Goal: Task Accomplishment & Management: Complete application form

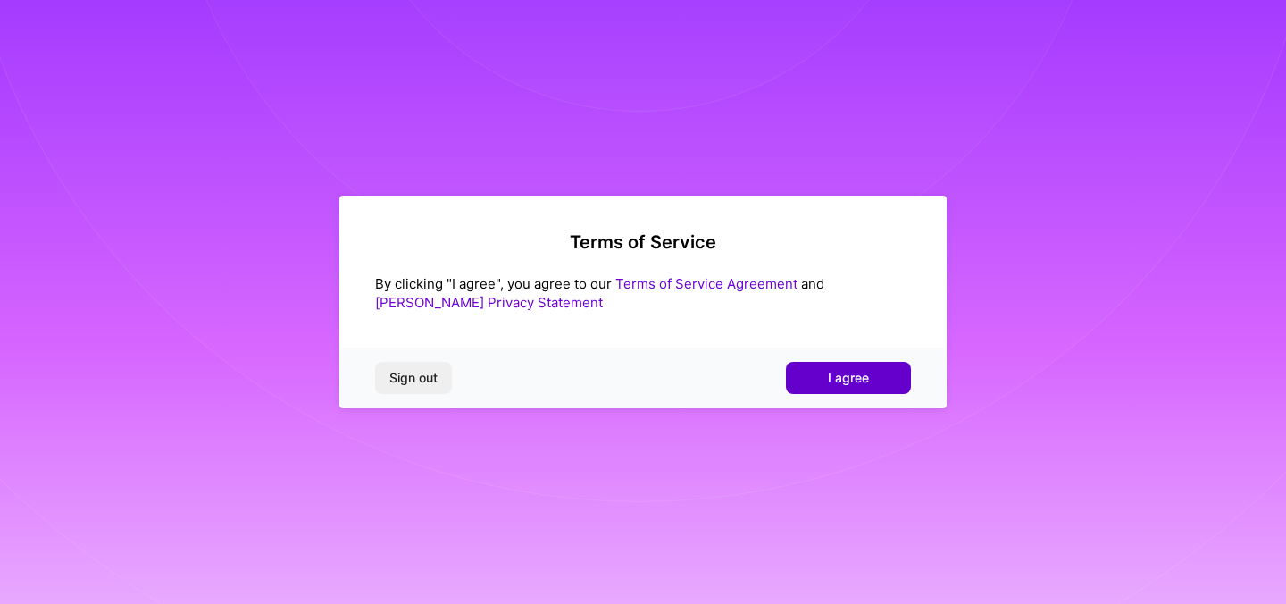
click at [876, 375] on button "I agree" at bounding box center [848, 378] width 125 height 32
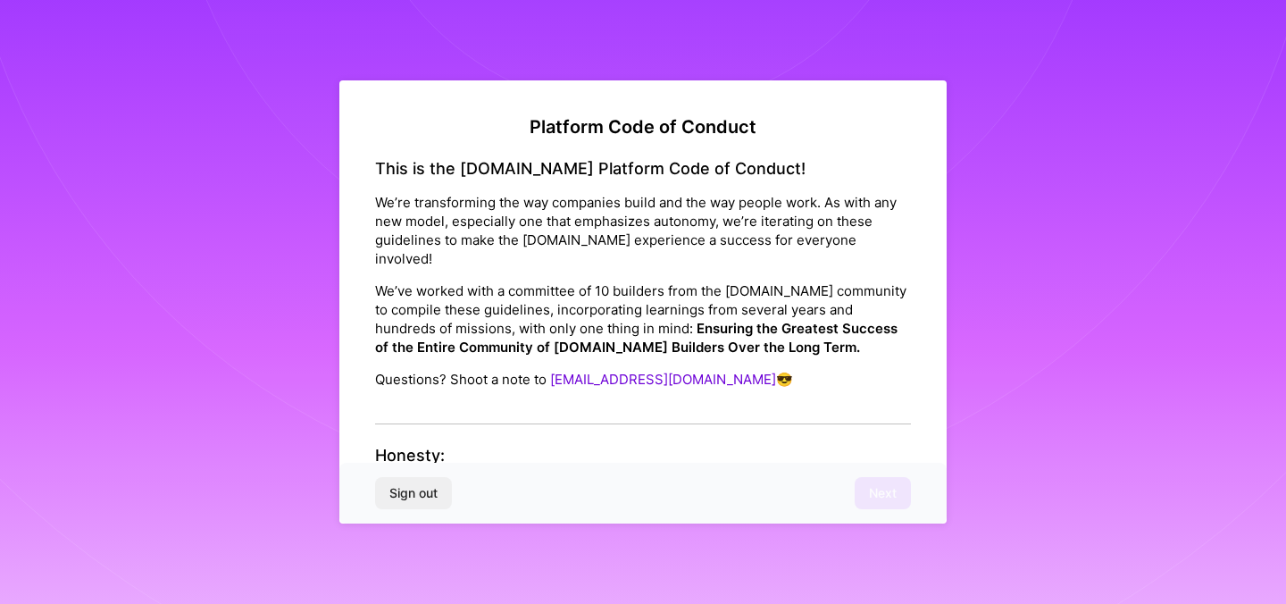
click at [874, 490] on div "Sign out Next" at bounding box center [642, 493] width 607 height 61
click at [425, 446] on h4 "Honesty:" at bounding box center [643, 456] width 536 height 20
click at [459, 446] on h4 "Honesty:" at bounding box center [643, 456] width 536 height 20
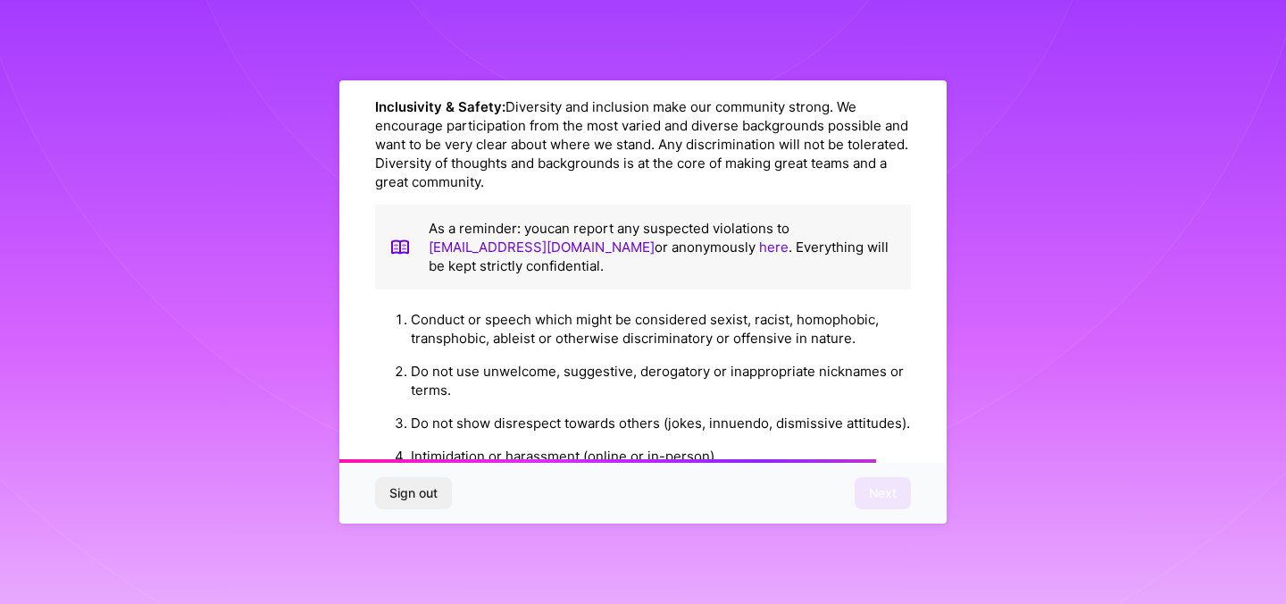
scroll to position [2014, 0]
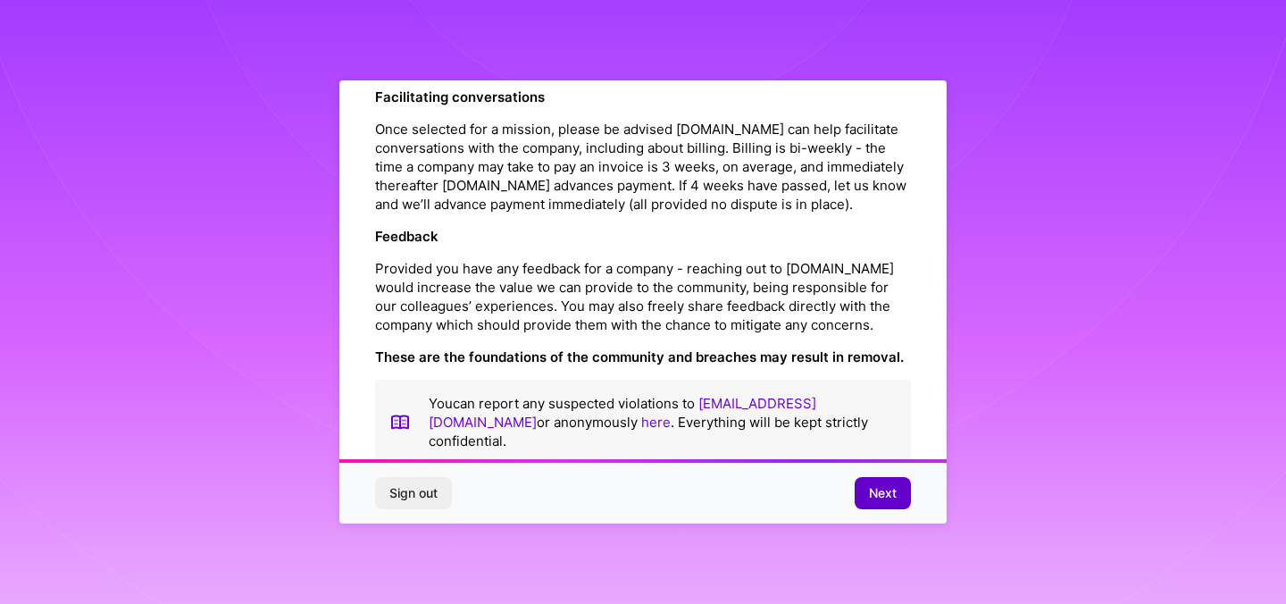
click at [867, 486] on button "Next" at bounding box center [883, 493] width 56 height 32
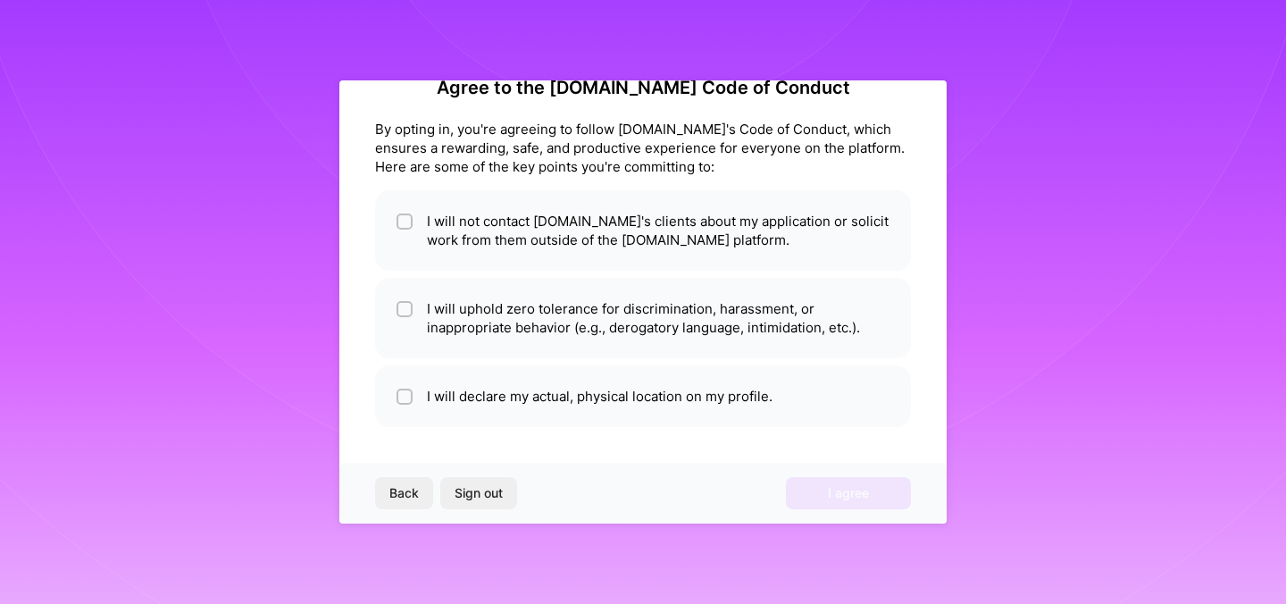
scroll to position [39, 0]
click at [579, 242] on li "I will not contact [DOMAIN_NAME]'s clients about my application or solicit work…" at bounding box center [643, 230] width 536 height 80
checkbox input "true"
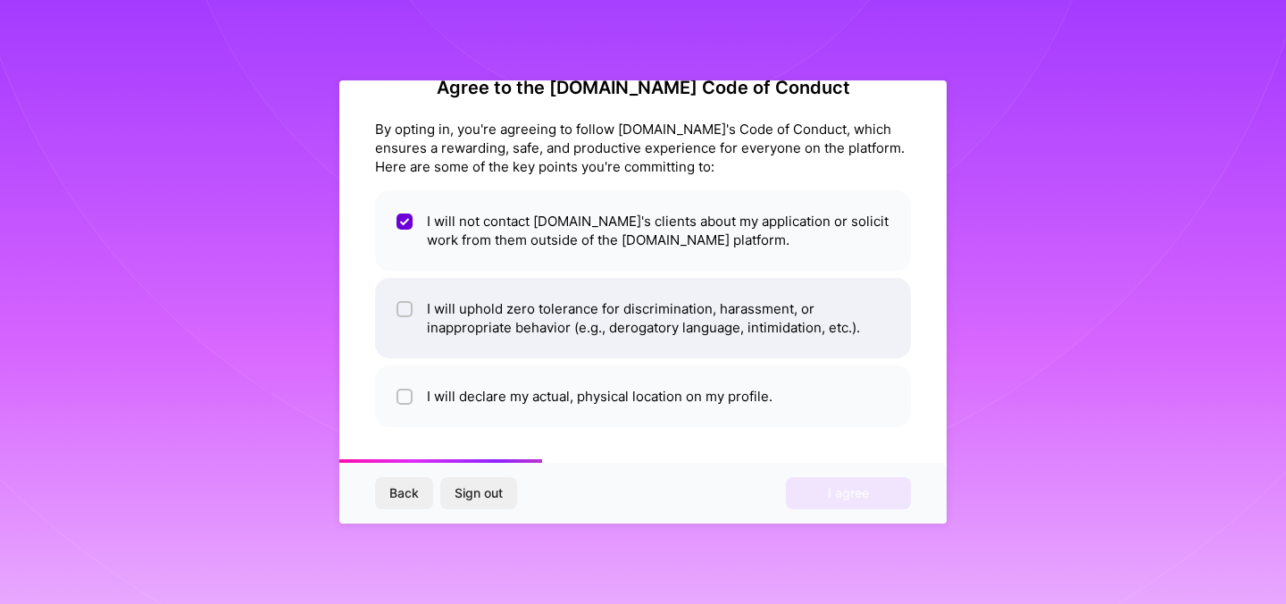
click at [783, 349] on li "I will uphold zero tolerance for discrimination, harassment, or inappropriate b…" at bounding box center [643, 318] width 536 height 80
checkbox input "true"
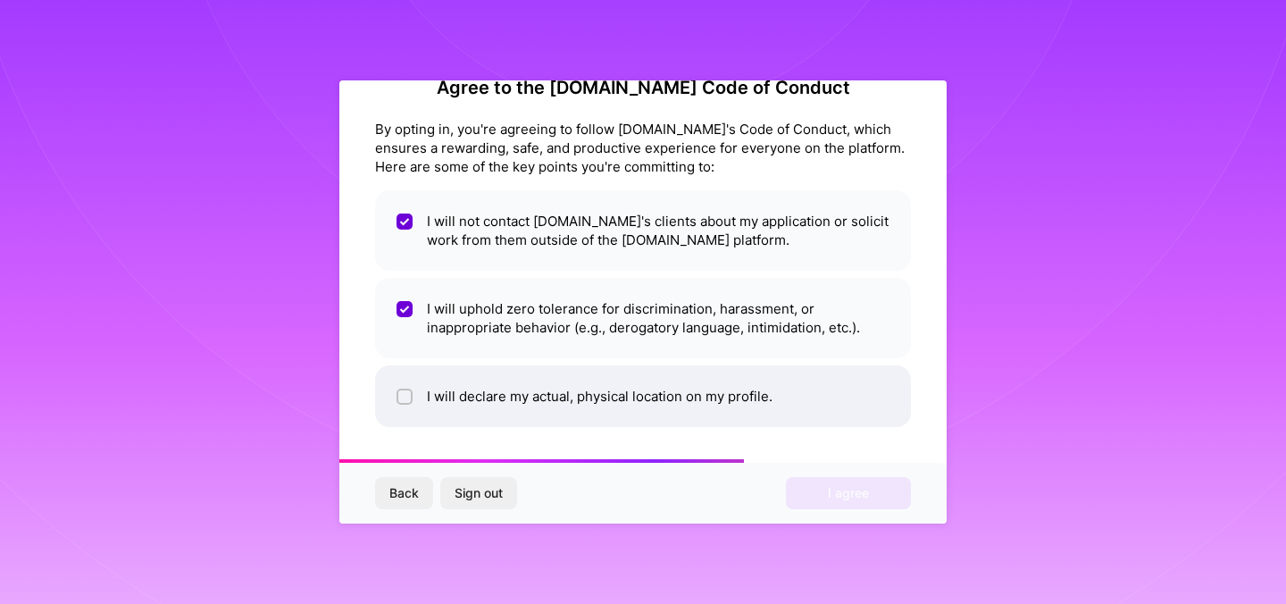
click at [767, 389] on li "I will declare my actual, physical location on my profile." at bounding box center [643, 396] width 536 height 62
checkbox input "true"
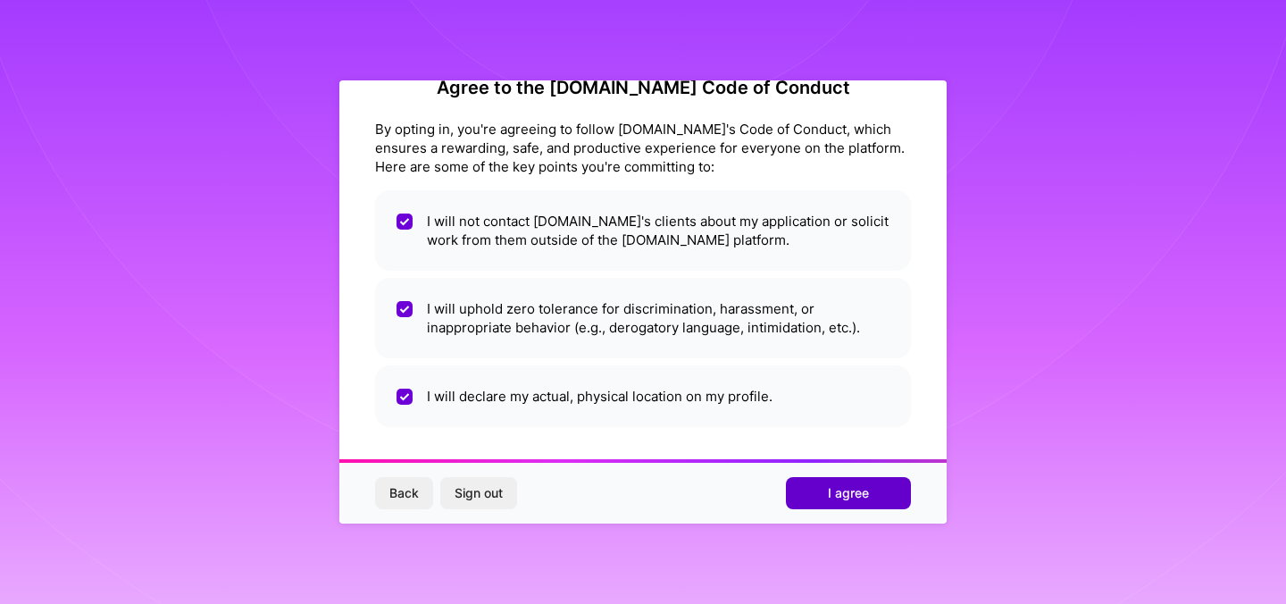
click at [828, 487] on span "I agree" at bounding box center [848, 493] width 41 height 18
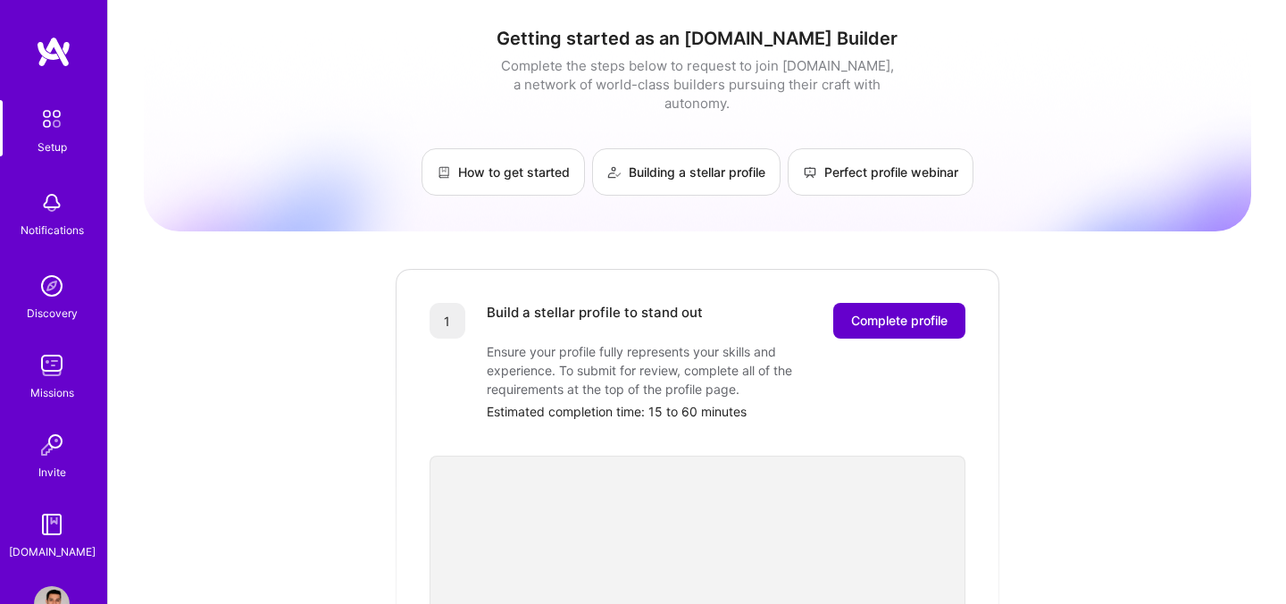
click at [900, 312] on span "Complete profile" at bounding box center [899, 321] width 96 height 18
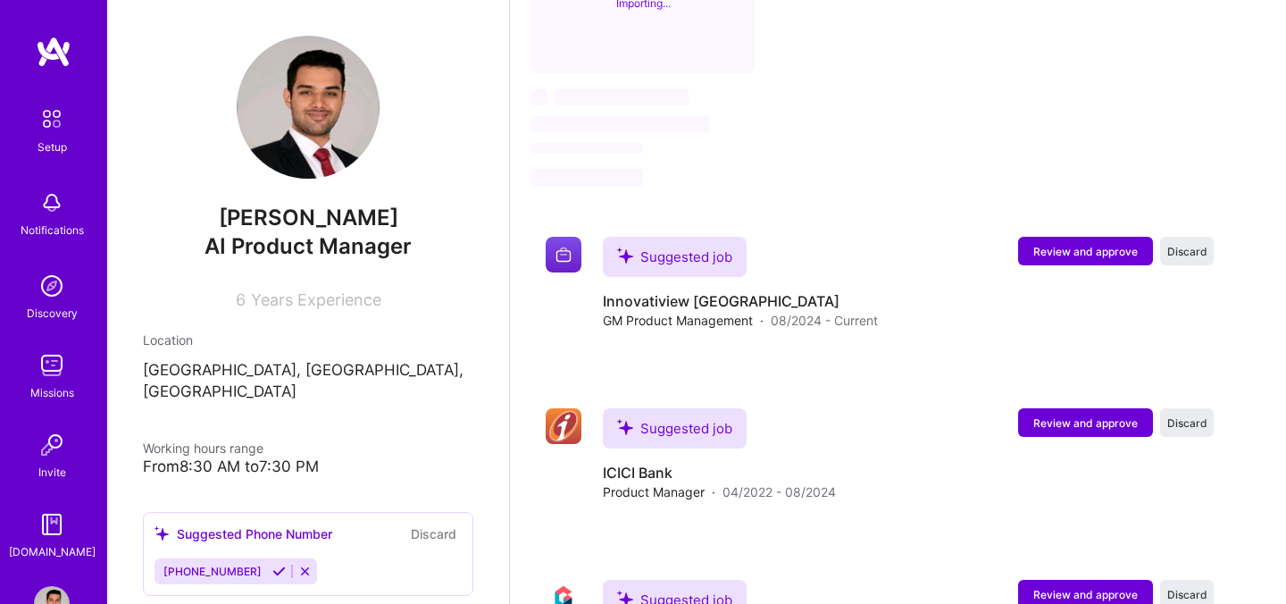
scroll to position [1140, 0]
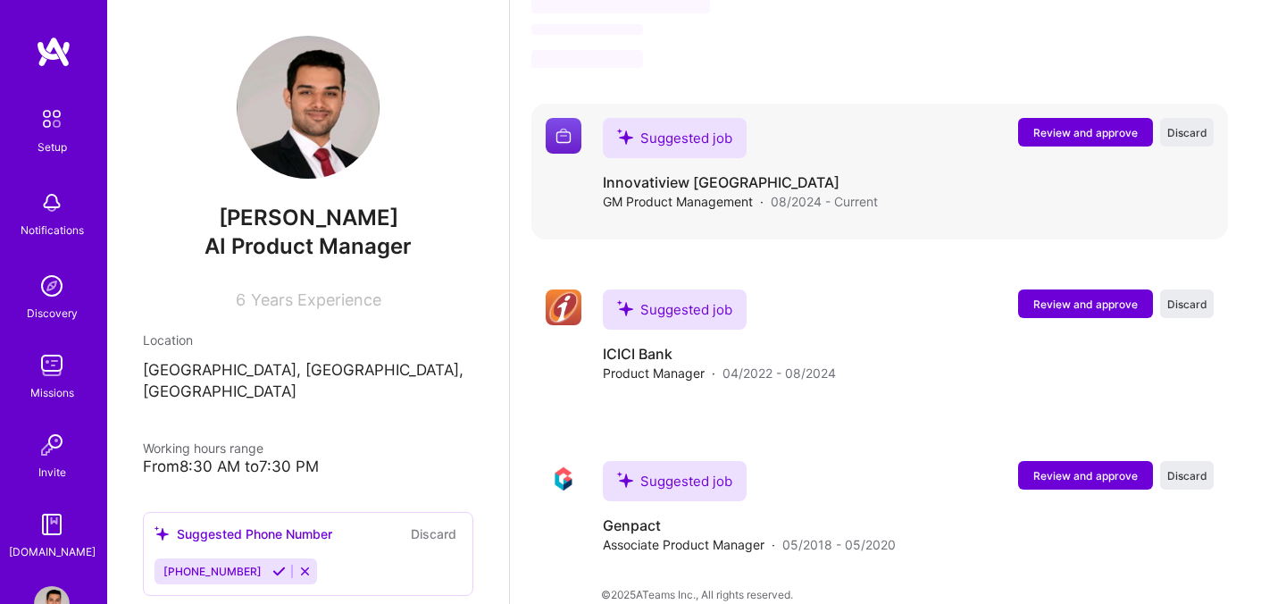
click at [1071, 119] on button "Review and approve" at bounding box center [1085, 132] width 135 height 29
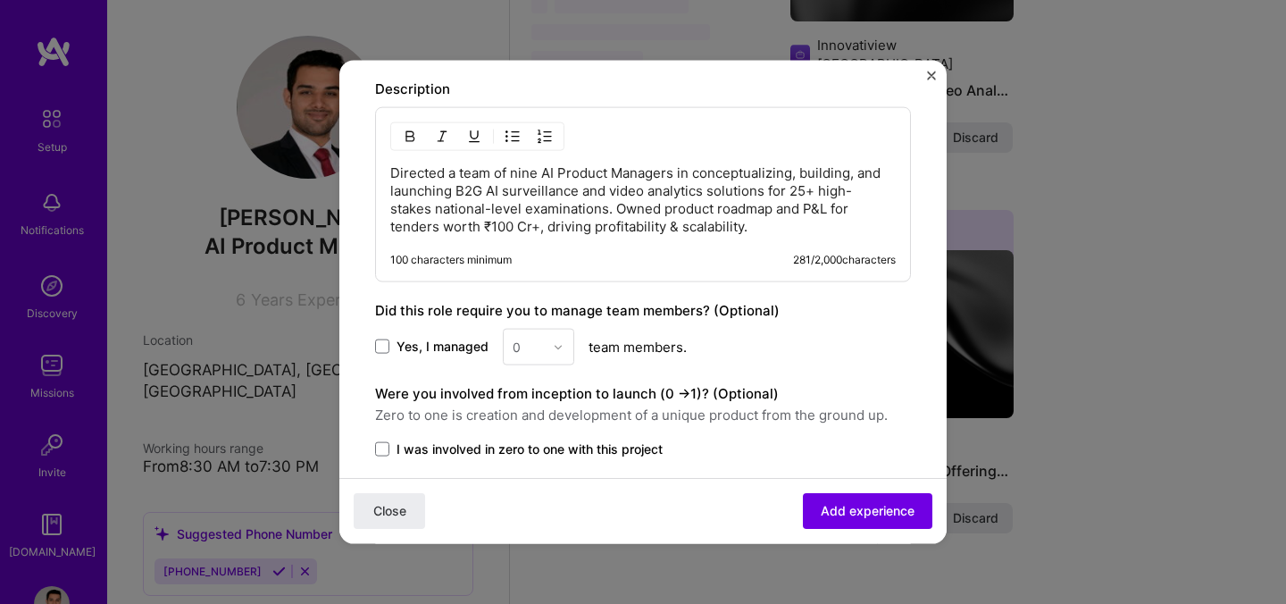
scroll to position [757, 0]
click at [869, 515] on span "Add experience" at bounding box center [868, 511] width 94 height 18
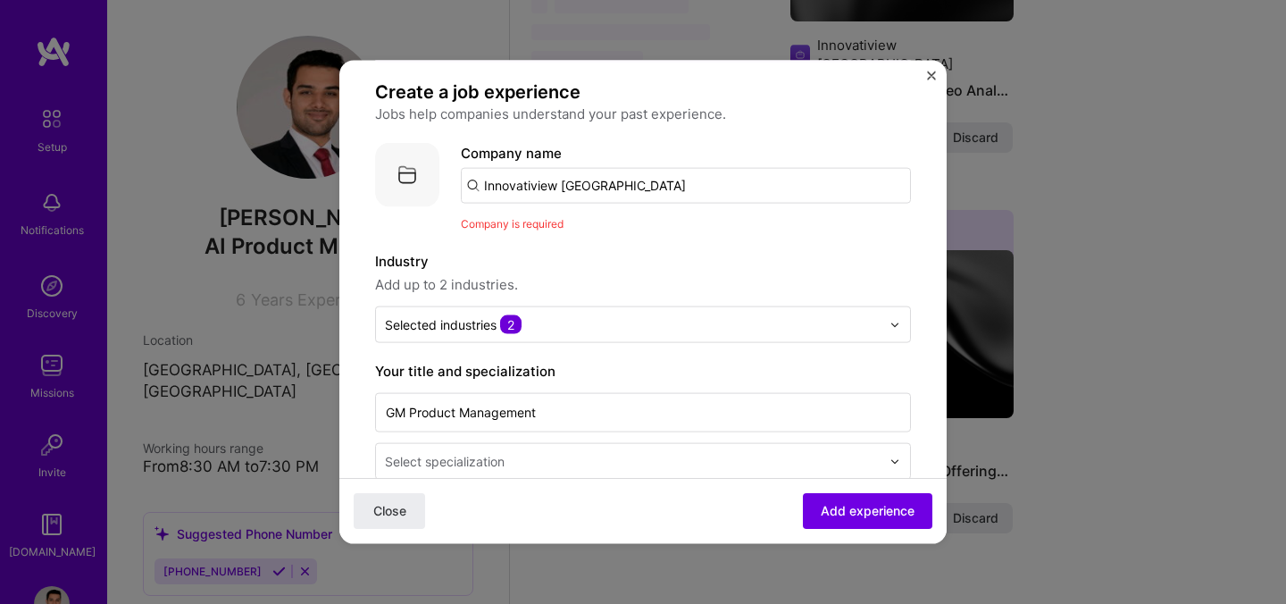
scroll to position [112, 0]
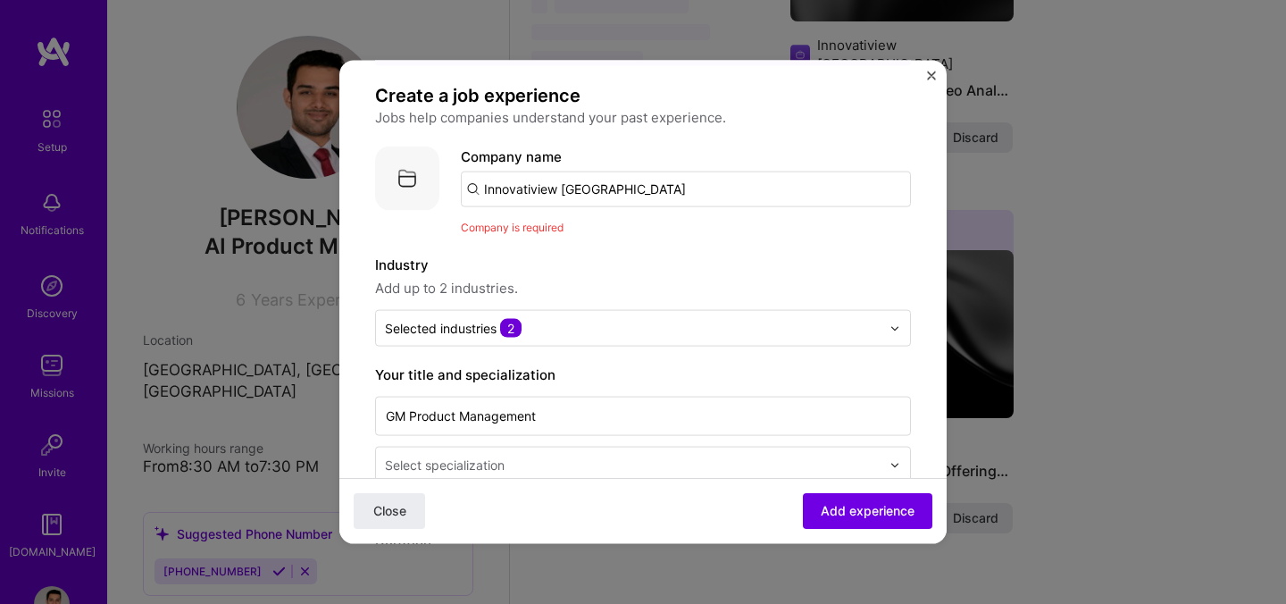
click at [663, 172] on input "Innovatiview [GEOGRAPHIC_DATA]" at bounding box center [686, 190] width 450 height 36
type input "Innovatiview"
click at [539, 230] on span "Add company" at bounding box center [511, 239] width 86 height 19
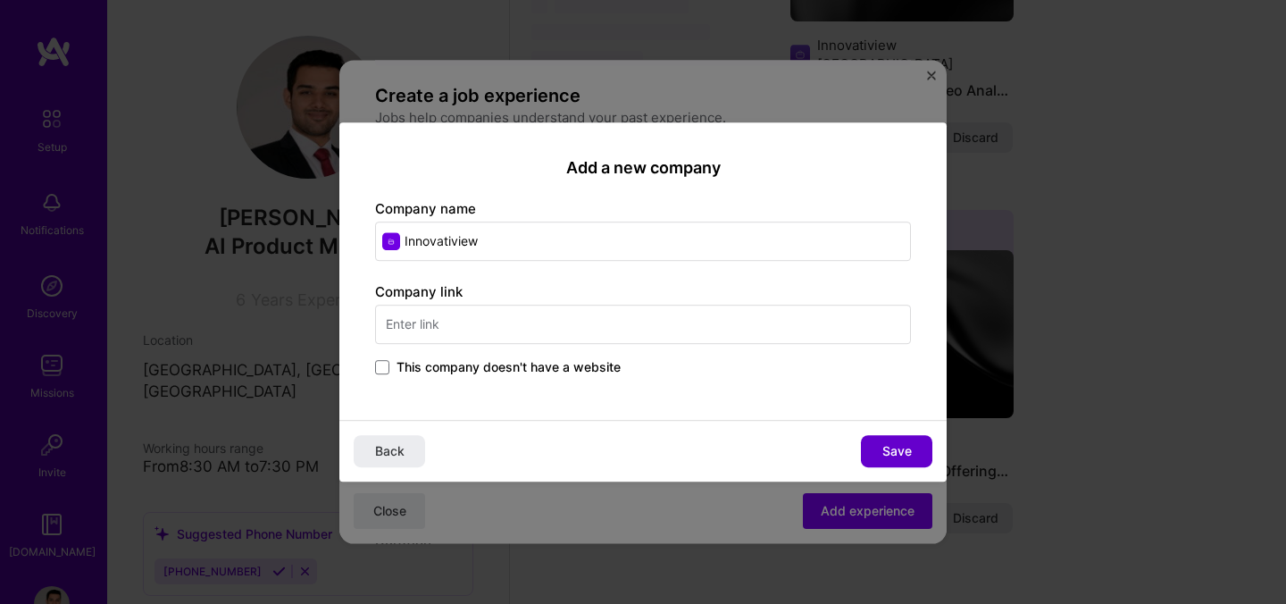
click at [883, 453] on span "Save" at bounding box center [897, 451] width 29 height 18
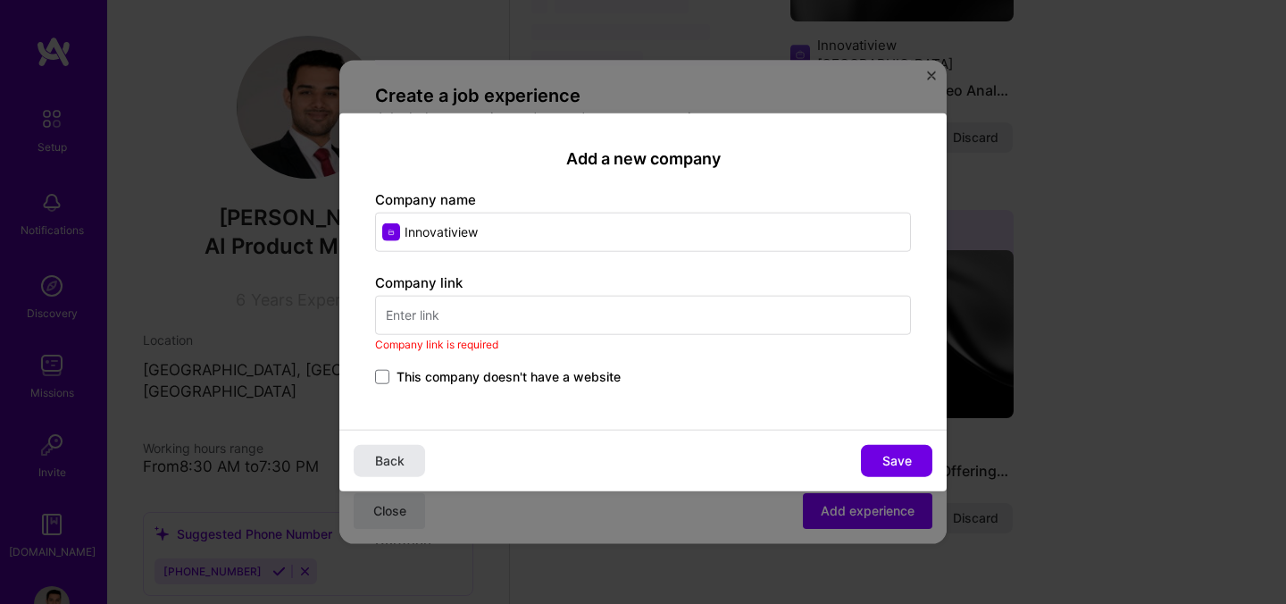
click at [403, 471] on button "Back" at bounding box center [389, 460] width 71 height 32
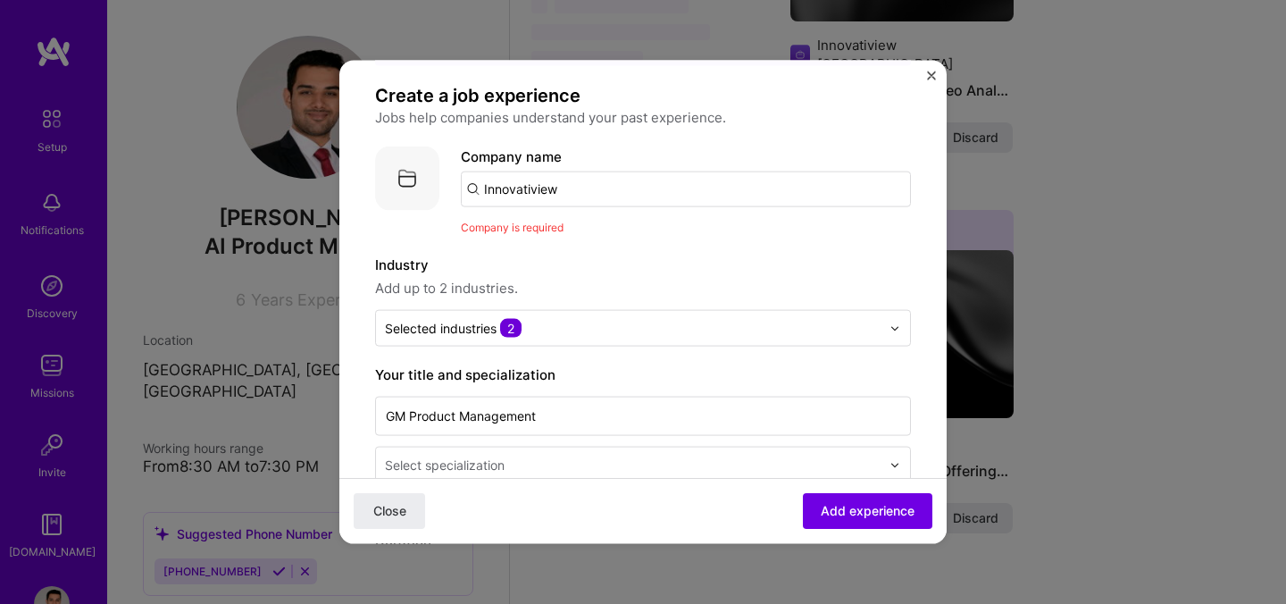
click at [930, 72] on img "Close" at bounding box center [931, 75] width 9 height 9
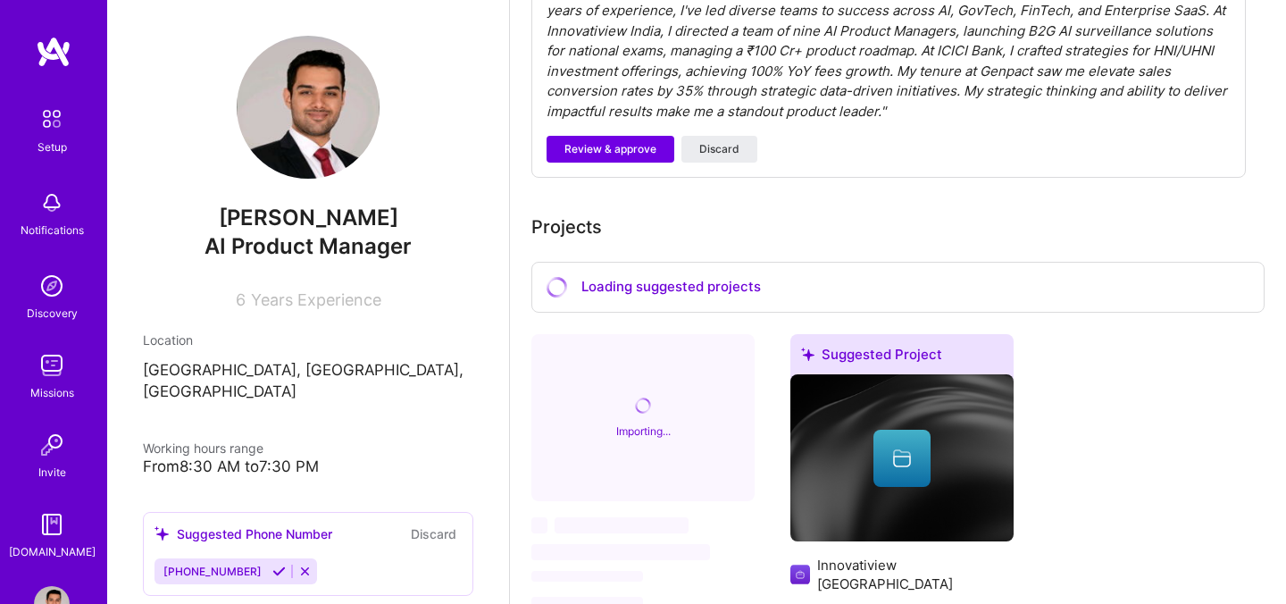
scroll to position [406, 0]
